Goal: Find specific page/section: Find specific page/section

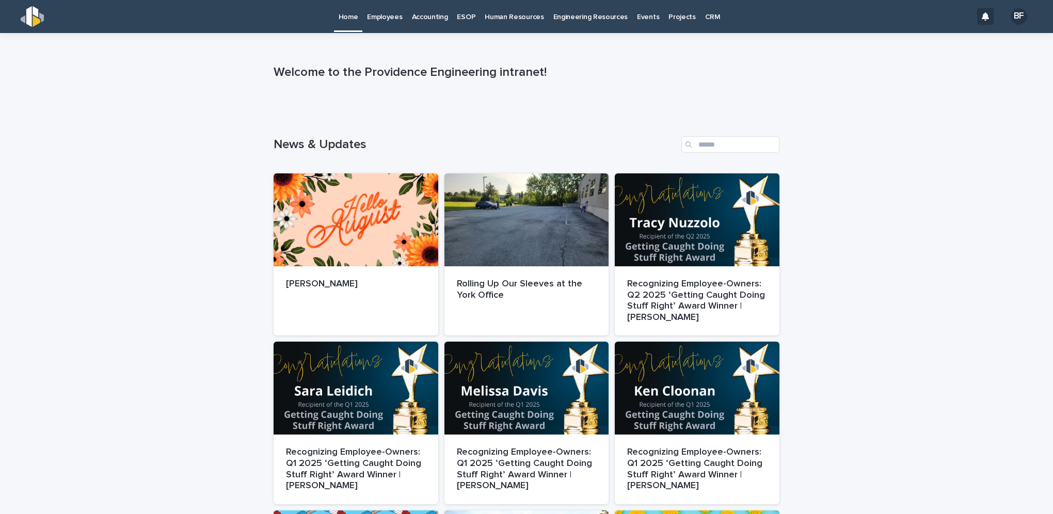
click at [493, 16] on p "Human Resources" at bounding box center [514, 11] width 59 height 22
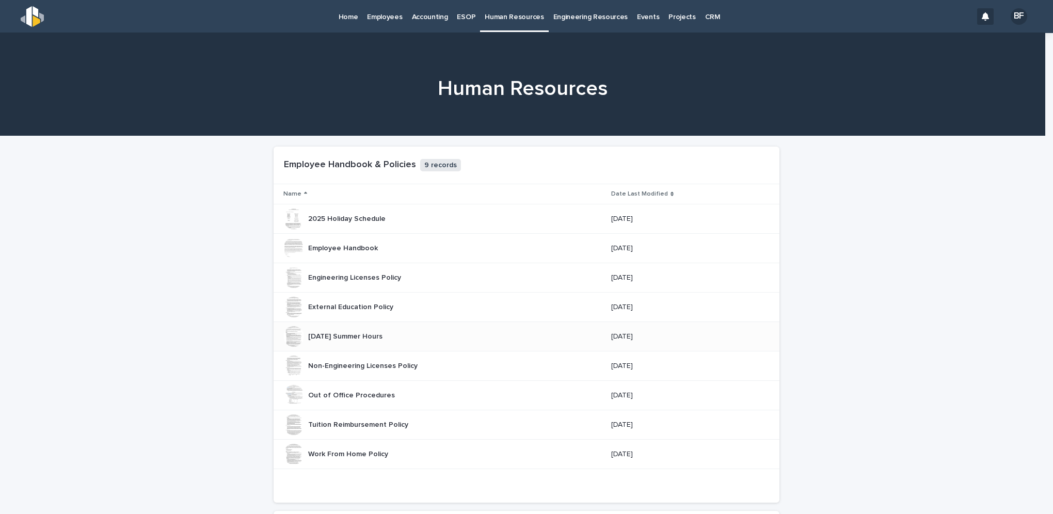
click at [360, 335] on p "[DATE] Summer Hours" at bounding box center [346, 335] width 76 height 11
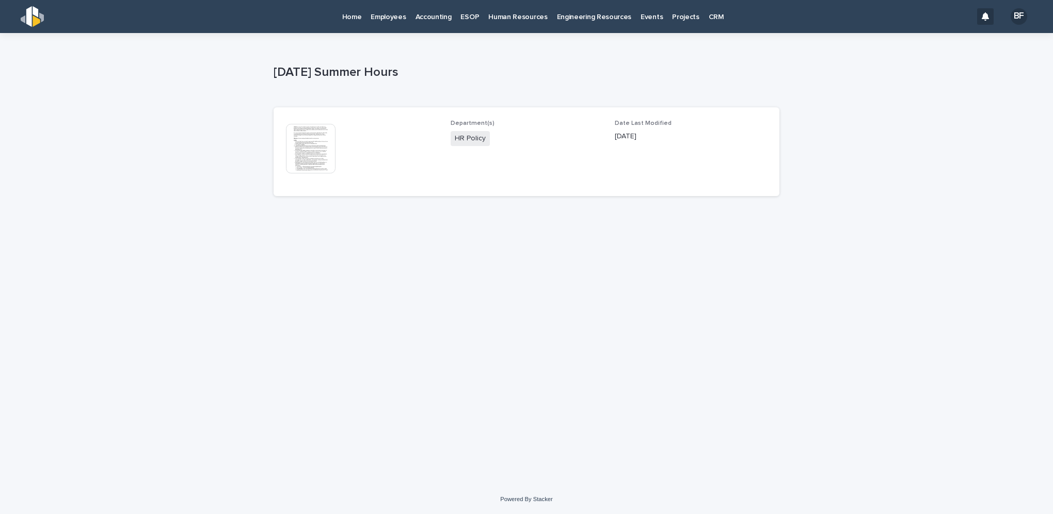
click at [316, 146] on img at bounding box center [311, 149] width 50 height 50
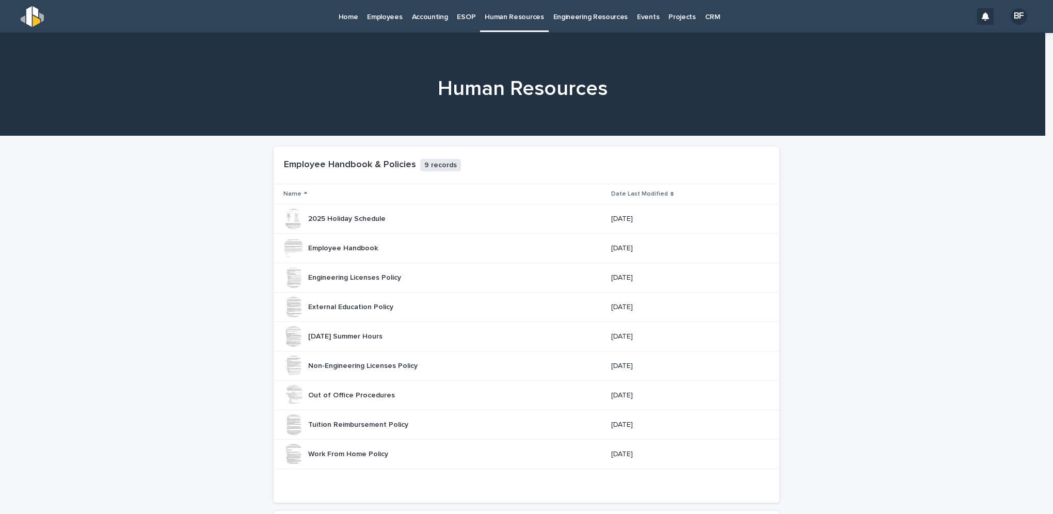
click at [343, 16] on p "Home" at bounding box center [349, 11] width 20 height 22
